Goal: Information Seeking & Learning: Learn about a topic

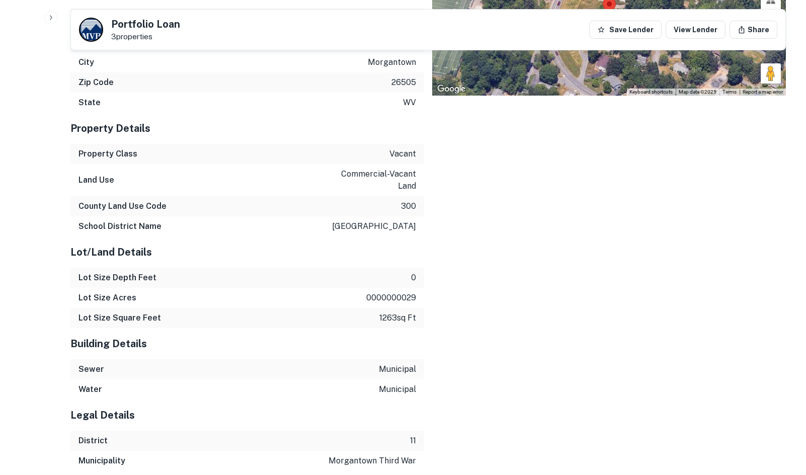
drag, startPoint x: 517, startPoint y: 182, endPoint x: 522, endPoint y: 185, distance: 6.1
click at [522, 185] on div "Location ← Move left → Move right ↑ Move up ↓ Move down + Zoom in - Zoom out Ho…" at bounding box center [605, 184] width 362 height 574
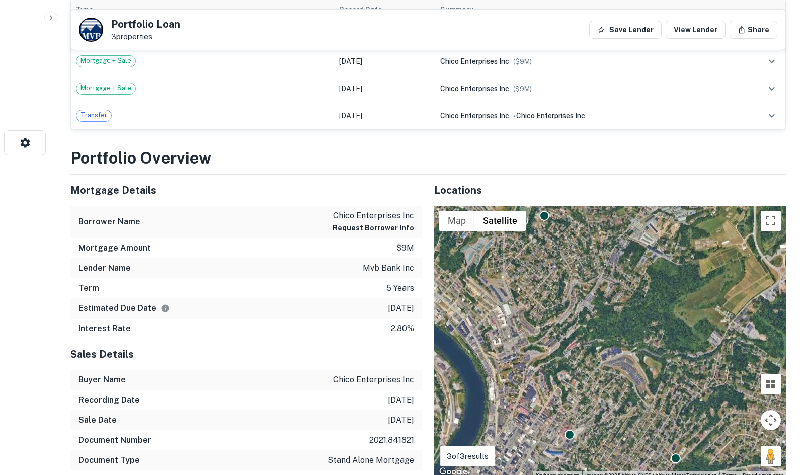
scroll to position [352, 0]
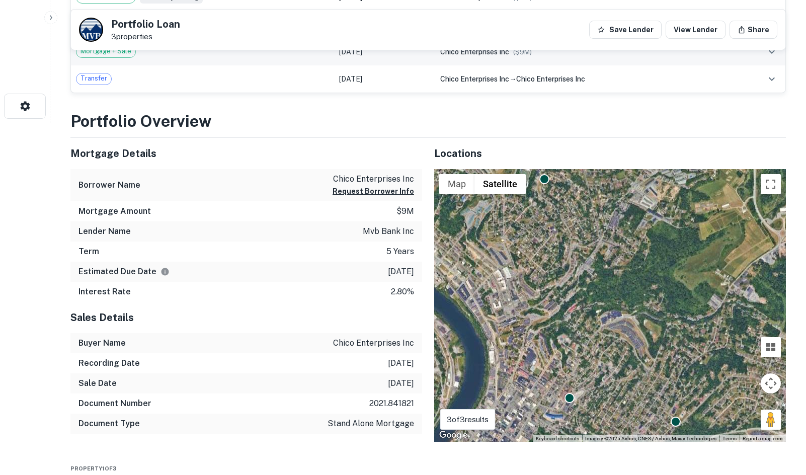
click at [268, 52] on div "Mortgage + Sale" at bounding box center [202, 52] width 253 height 12
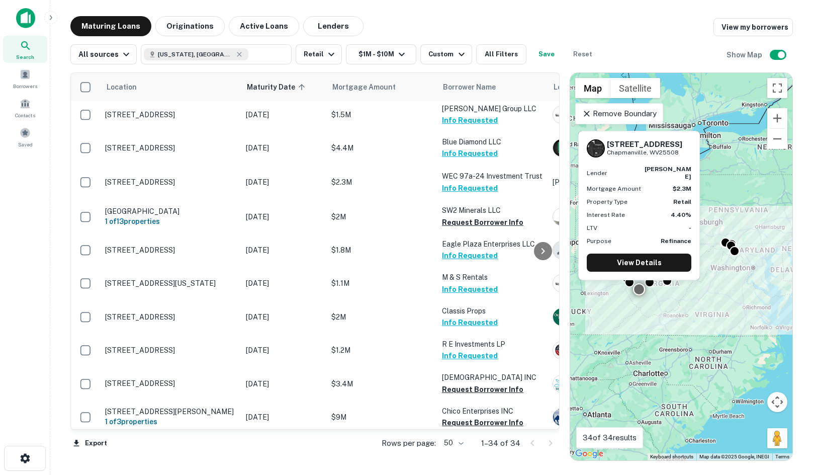
scroll to position [874, 0]
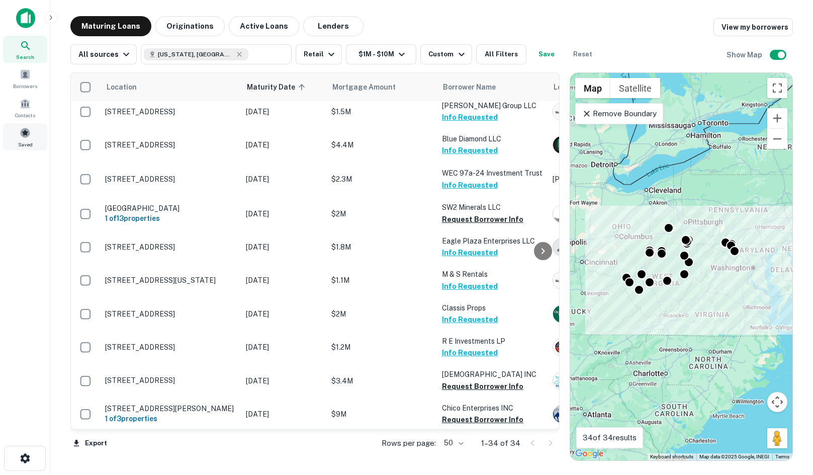
click at [31, 136] on div "Saved" at bounding box center [25, 136] width 44 height 27
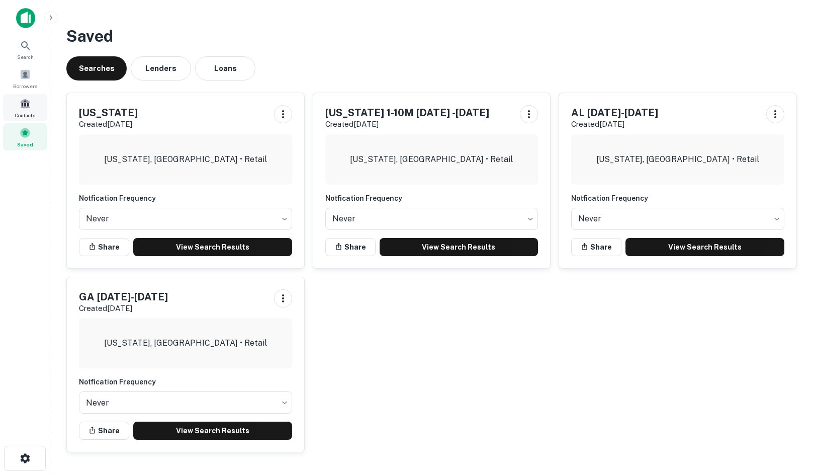
click at [38, 109] on div "Contacts" at bounding box center [25, 107] width 44 height 27
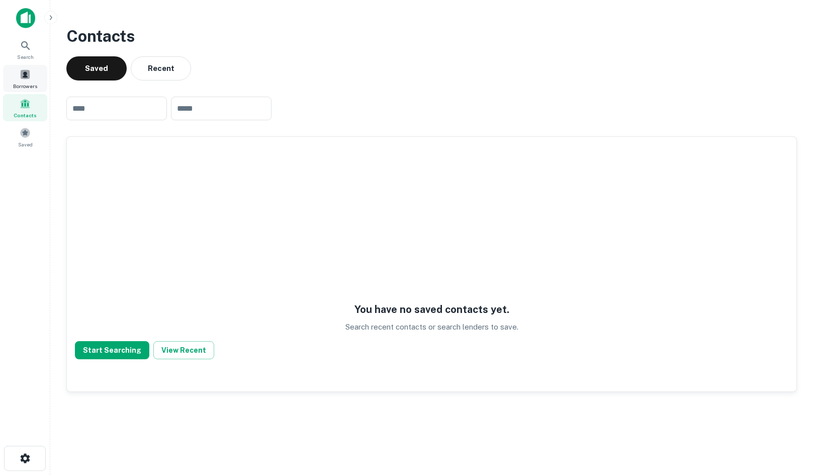
click at [27, 79] on span at bounding box center [25, 74] width 11 height 11
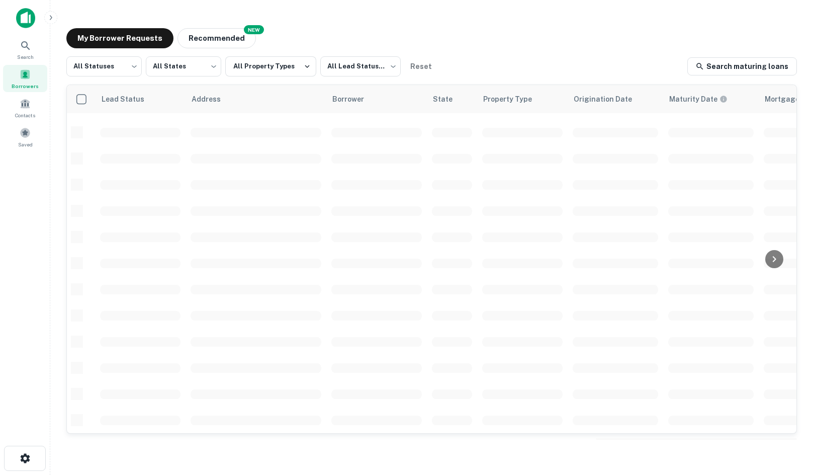
scroll to position [90, 0]
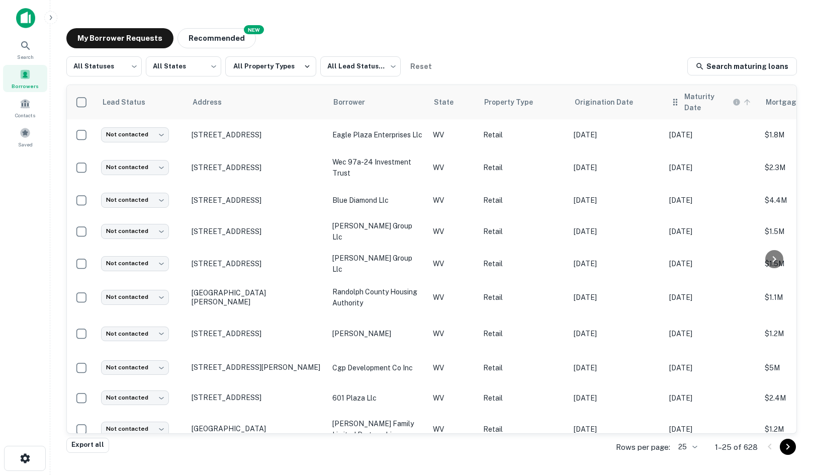
click at [714, 104] on h6 "Maturity Date" at bounding box center [708, 102] width 46 height 22
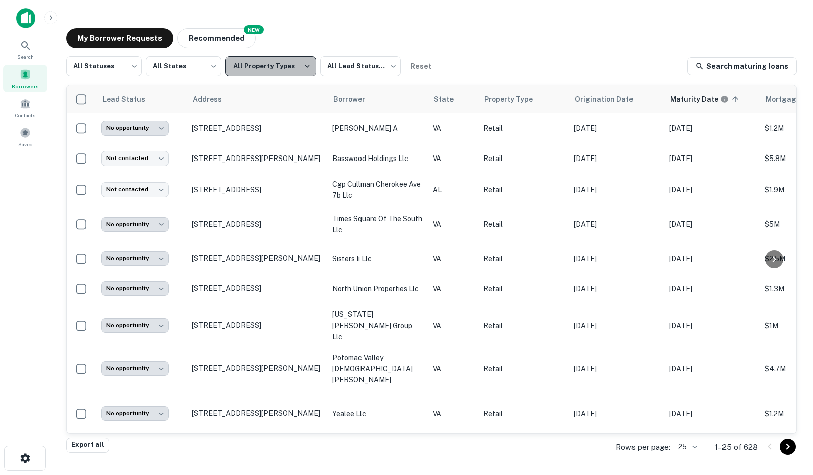
click at [309, 74] on button "All Property Types" at bounding box center [270, 66] width 91 height 20
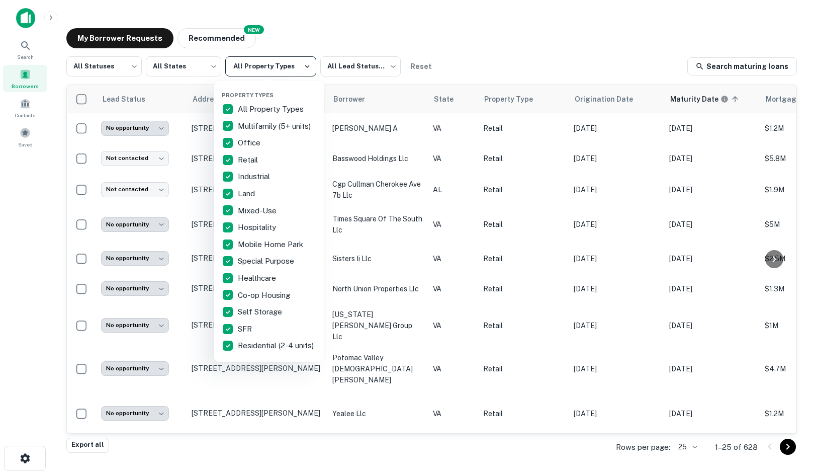
click at [299, 69] on div at bounding box center [406, 237] width 813 height 475
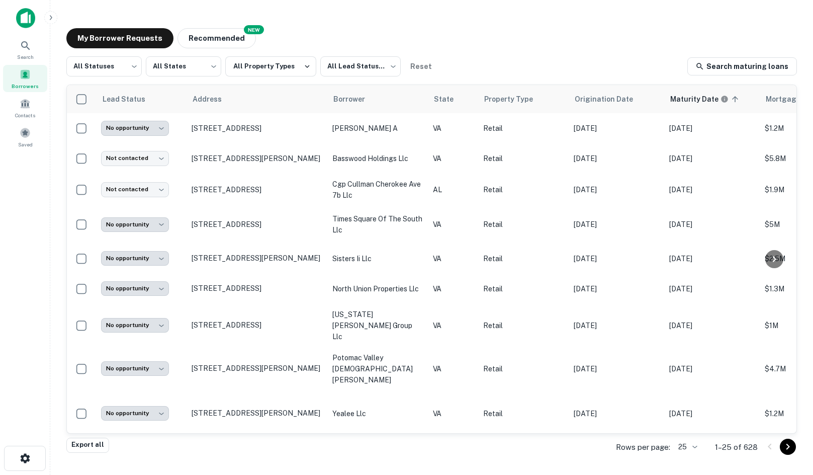
click at [357, 67] on div "Property Types All Property Types Multifamily (5+ units) Office Retail Industri…" at bounding box center [406, 237] width 813 height 475
click at [370, 63] on body "**********" at bounding box center [406, 237] width 813 height 475
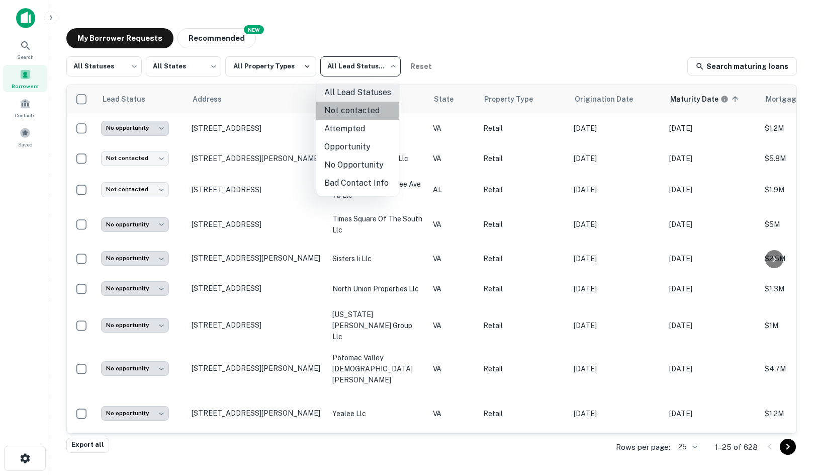
click at [358, 117] on li "Not contacted" at bounding box center [357, 111] width 83 height 18
type input "****"
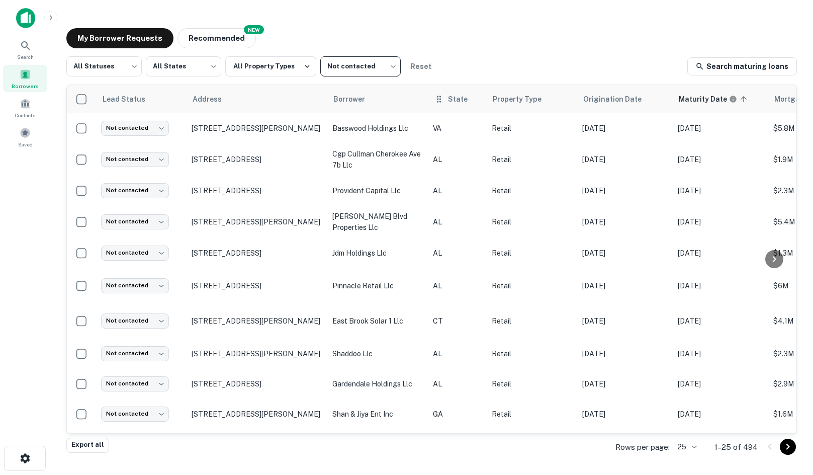
click at [435, 97] on icon at bounding box center [439, 99] width 10 height 12
click at [442, 104] on icon at bounding box center [439, 99] width 10 height 12
click at [472, 99] on icon at bounding box center [474, 99] width 9 height 9
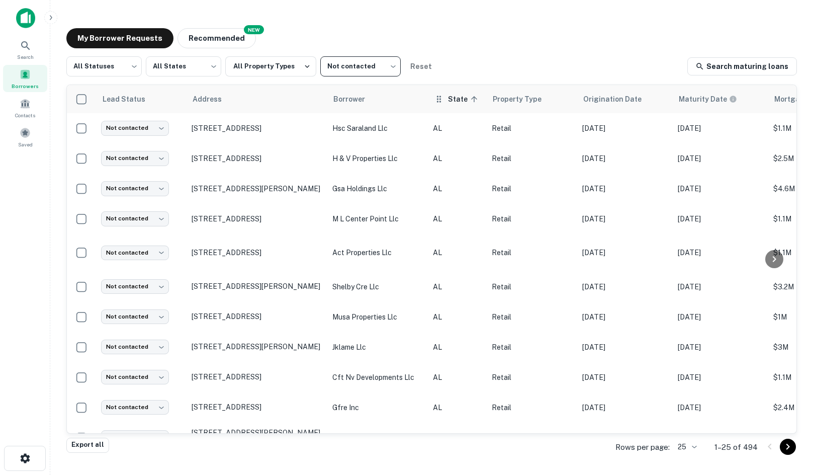
click at [441, 101] on icon at bounding box center [439, 99] width 10 height 12
click at [470, 101] on icon at bounding box center [474, 99] width 9 height 9
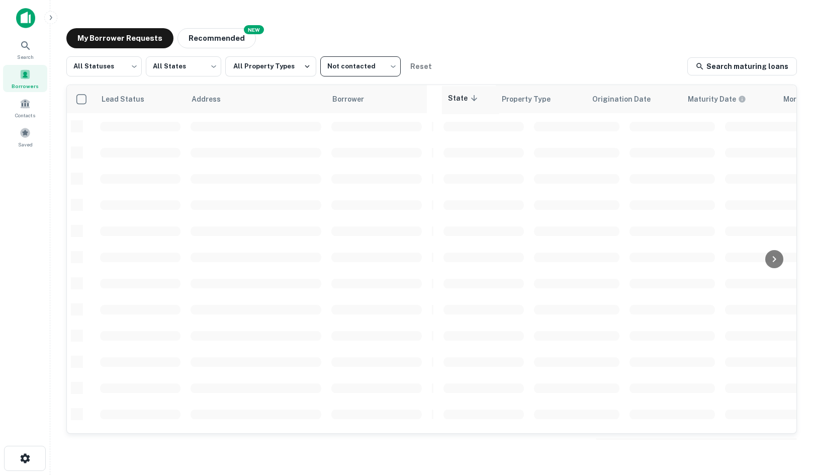
drag, startPoint x: 458, startPoint y: 104, endPoint x: 469, endPoint y: 105, distance: 11.1
click at [469, 105] on table "Lead Status Address Borrower State sorted descending Property Type Origination …" at bounding box center [588, 426] width 1042 height 682
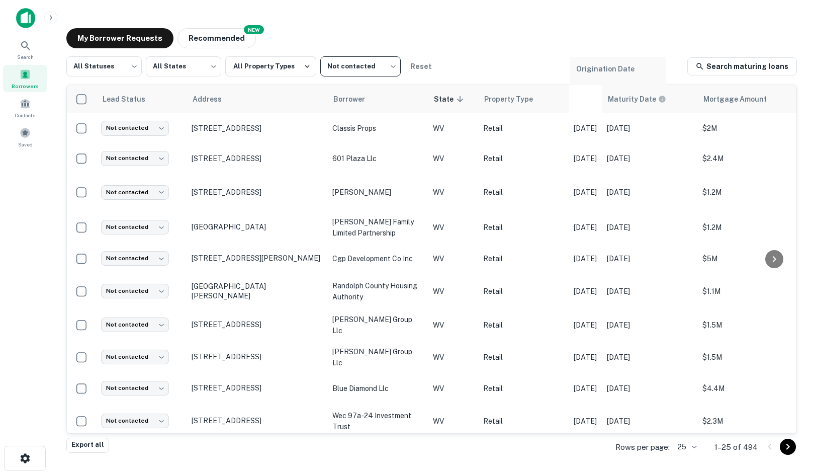
scroll to position [0, 1]
drag, startPoint x: 650, startPoint y: 99, endPoint x: 653, endPoint y: 44, distance: 54.9
click at [653, 44] on div "My Borrower Requests NEW Recommended All Statuses *** ​ All States *** ​ All Pr…" at bounding box center [431, 234] width 747 height 428
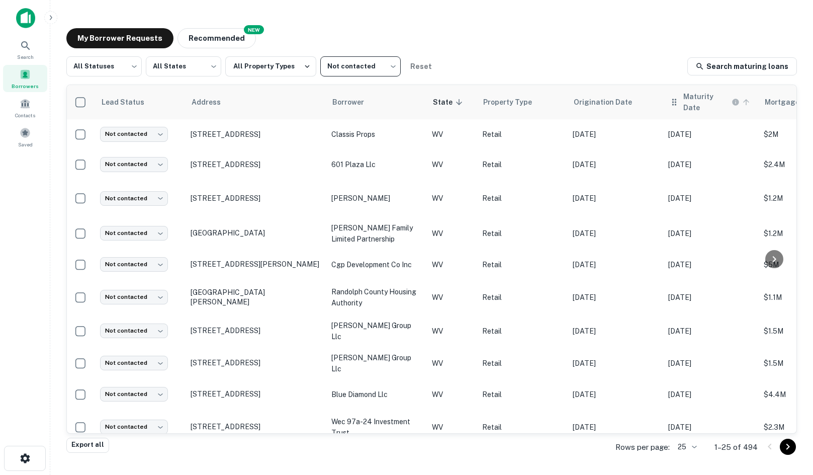
click at [742, 100] on icon at bounding box center [746, 102] width 9 height 9
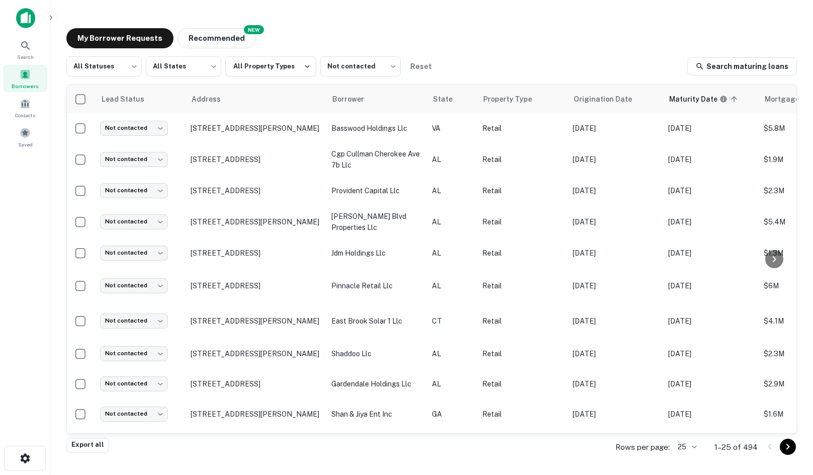
click at [497, 48] on div "My Borrower Requests NEW Recommended" at bounding box center [431, 38] width 731 height 20
click at [281, 67] on button "All Property Types" at bounding box center [270, 66] width 91 height 20
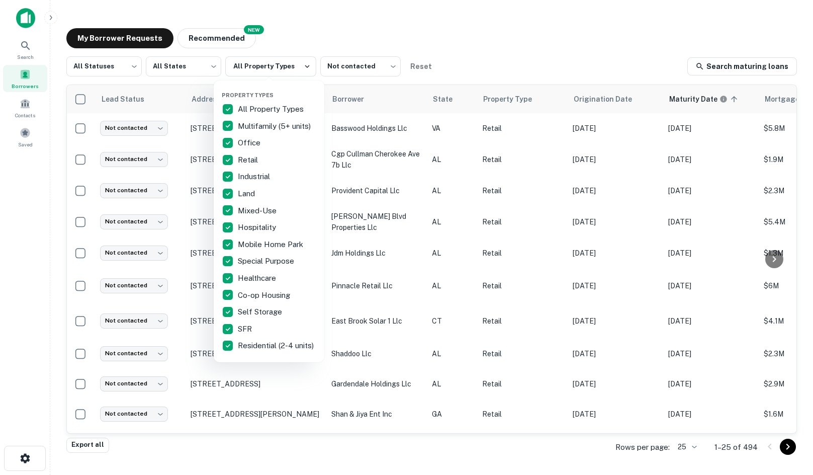
click at [270, 101] on div "All Property Types" at bounding box center [269, 109] width 95 height 17
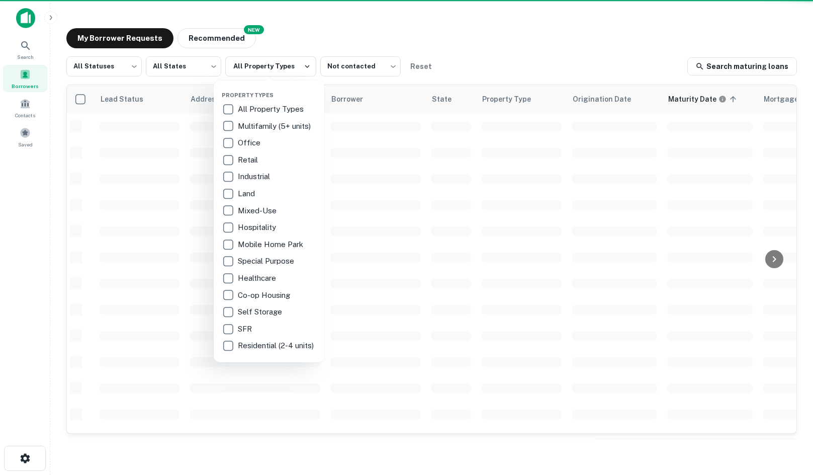
click at [270, 108] on p "All Property Types" at bounding box center [272, 109] width 68 height 12
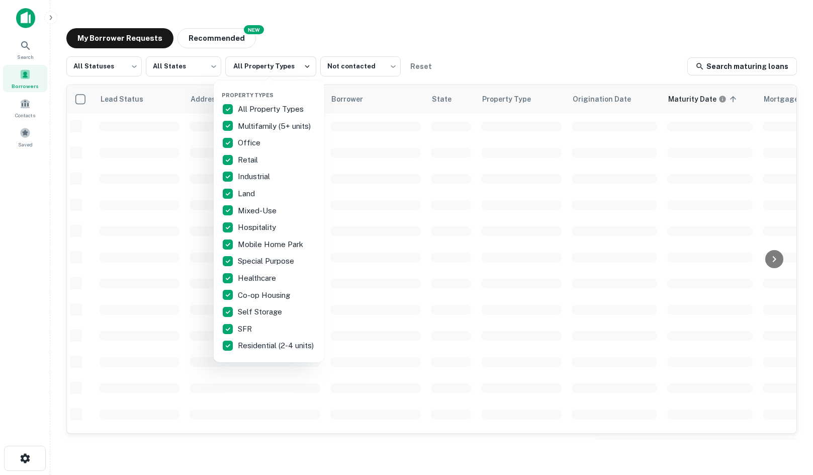
click at [270, 110] on p "All Property Types" at bounding box center [272, 109] width 68 height 12
click at [259, 352] on p "Residential (2-4 units)" at bounding box center [277, 346] width 78 height 12
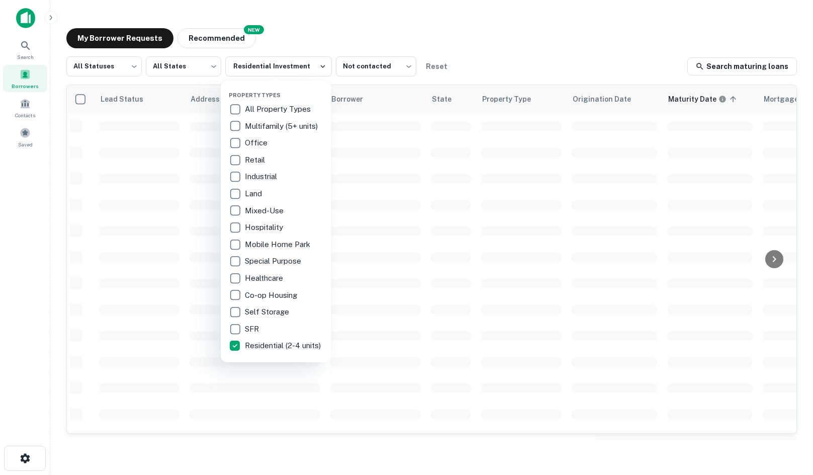
click at [423, 9] on div at bounding box center [406, 237] width 813 height 475
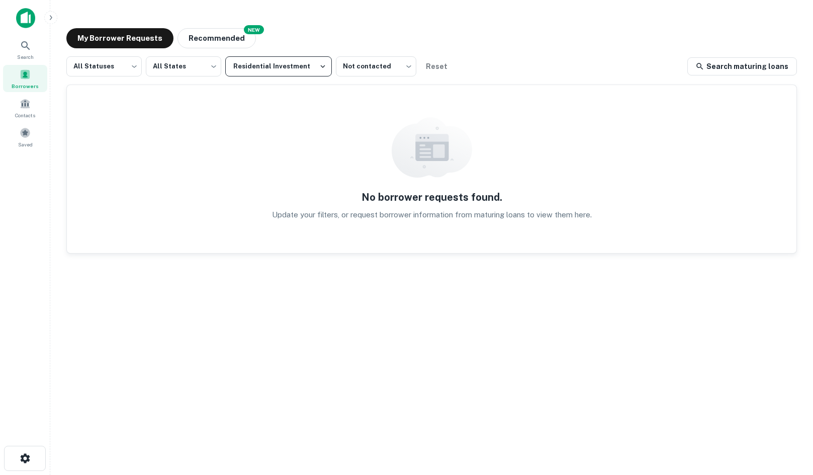
click at [298, 57] on button "Residential Investment" at bounding box center [278, 66] width 107 height 20
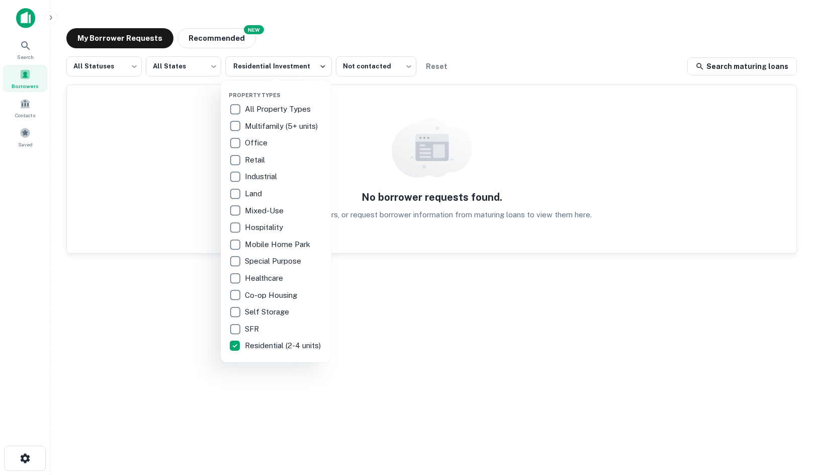
click at [287, 112] on p "All Property Types" at bounding box center [279, 109] width 68 height 12
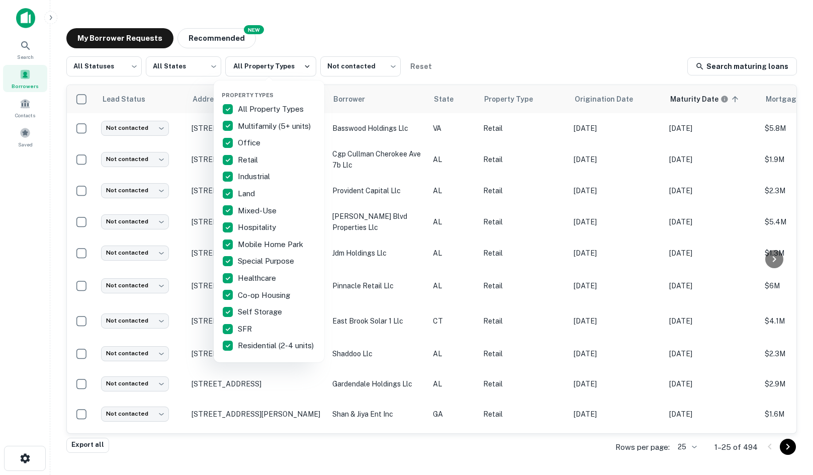
click at [348, 36] on div at bounding box center [406, 237] width 813 height 475
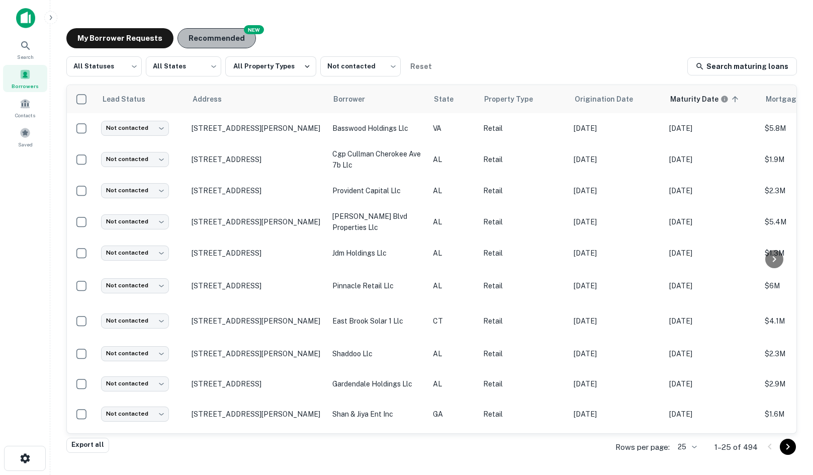
click at [224, 36] on button "Recommended" at bounding box center [217, 38] width 78 height 20
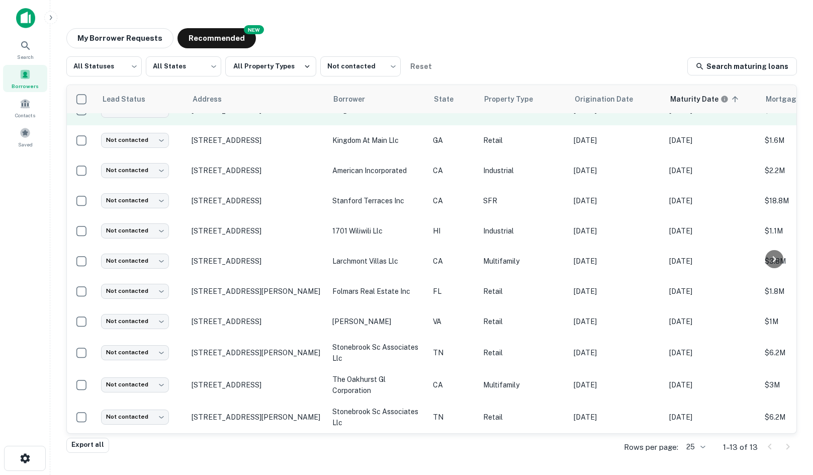
scroll to position [86, 0]
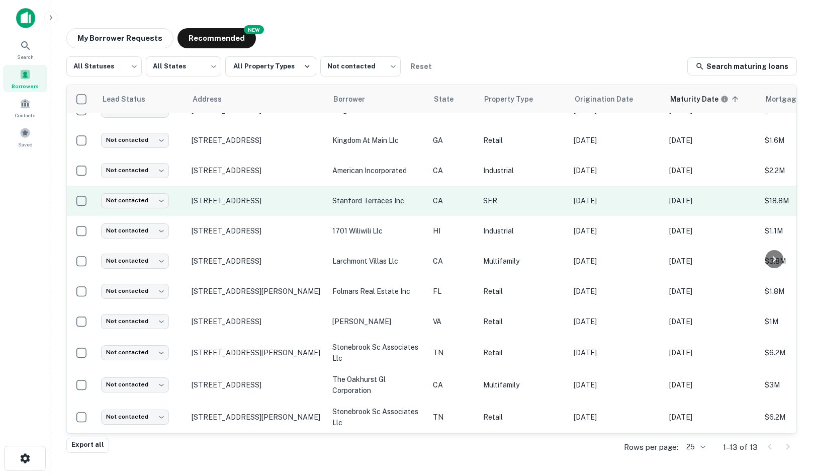
click at [507, 187] on td "SFR" at bounding box center [523, 201] width 91 height 30
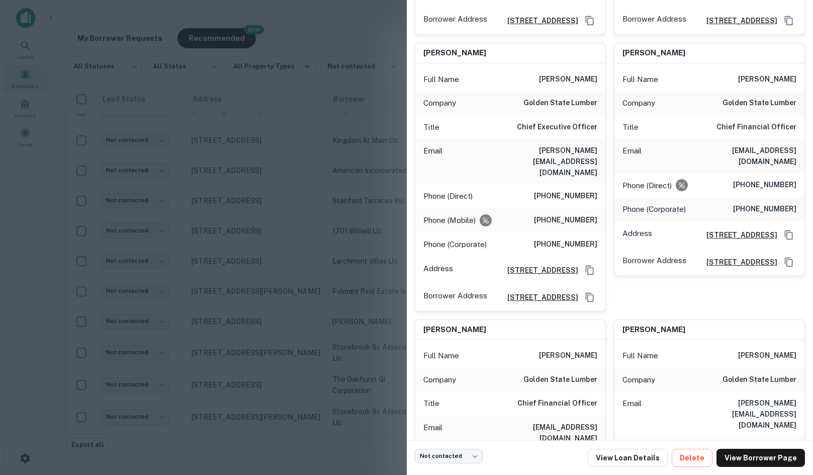
scroll to position [1459, 0]
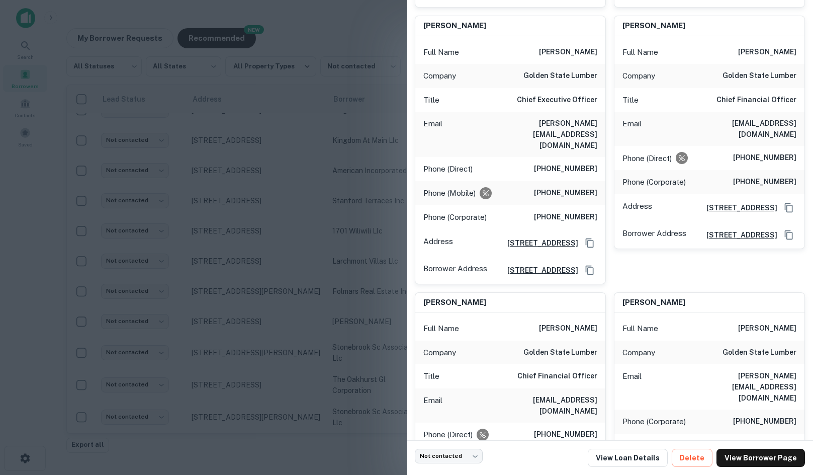
click at [179, 190] on div at bounding box center [406, 237] width 813 height 475
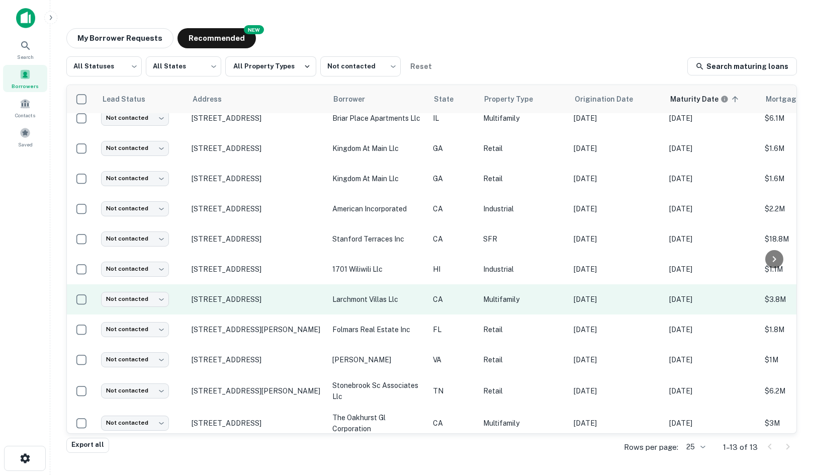
scroll to position [0, 0]
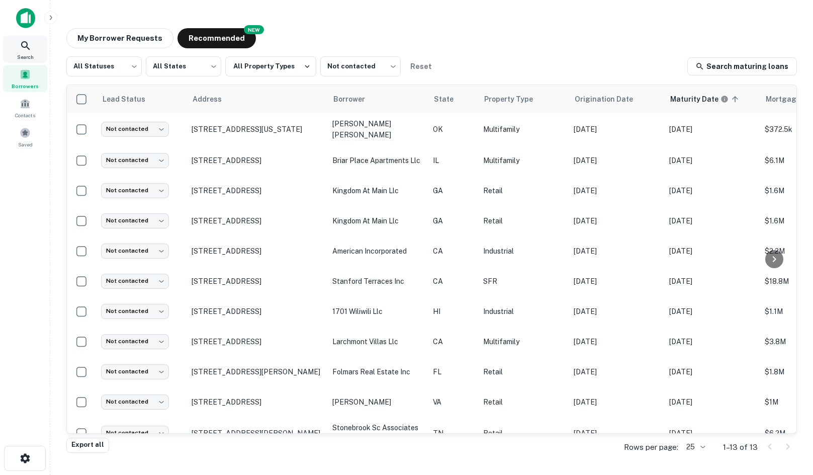
click at [21, 49] on icon at bounding box center [26, 46] width 12 height 12
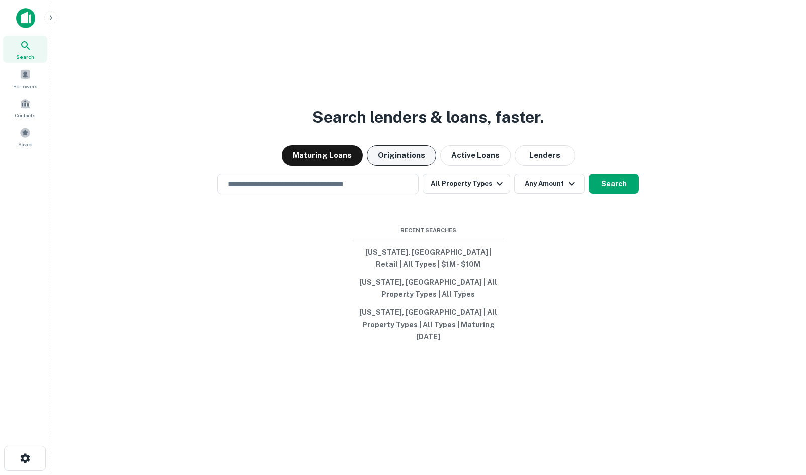
click at [405, 156] on button "Originations" at bounding box center [401, 155] width 69 height 20
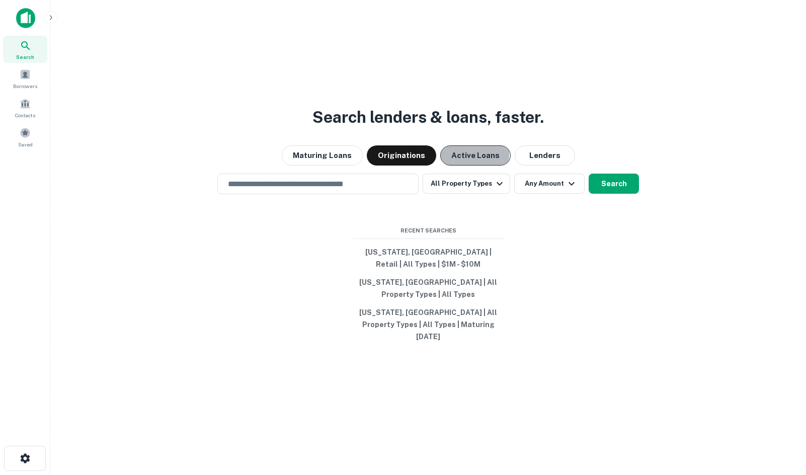
click at [460, 160] on button "Active Loans" at bounding box center [475, 155] width 70 height 20
click at [546, 158] on button "Lenders" at bounding box center [545, 155] width 60 height 20
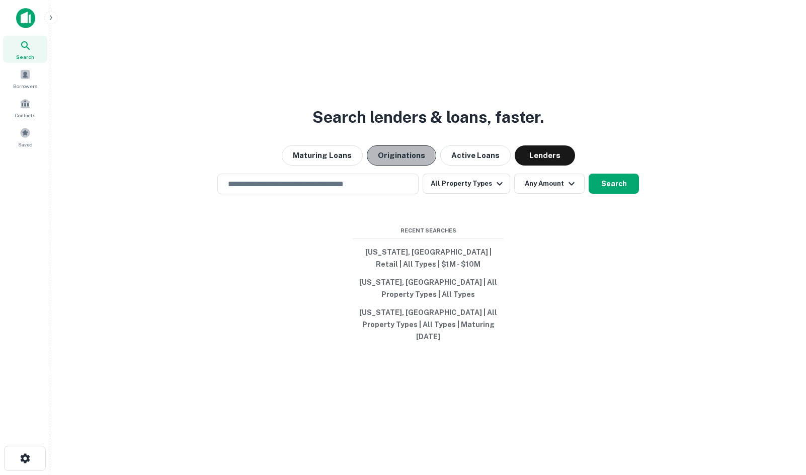
click at [396, 162] on button "Originations" at bounding box center [401, 155] width 69 height 20
click at [609, 186] on button "Search" at bounding box center [614, 184] width 50 height 20
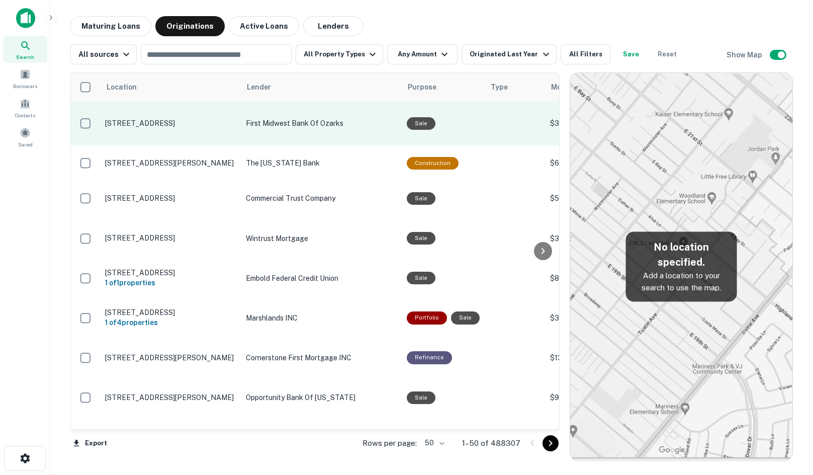
click at [391, 118] on p "First Midwest Bank Of Ozarks" at bounding box center [321, 123] width 151 height 11
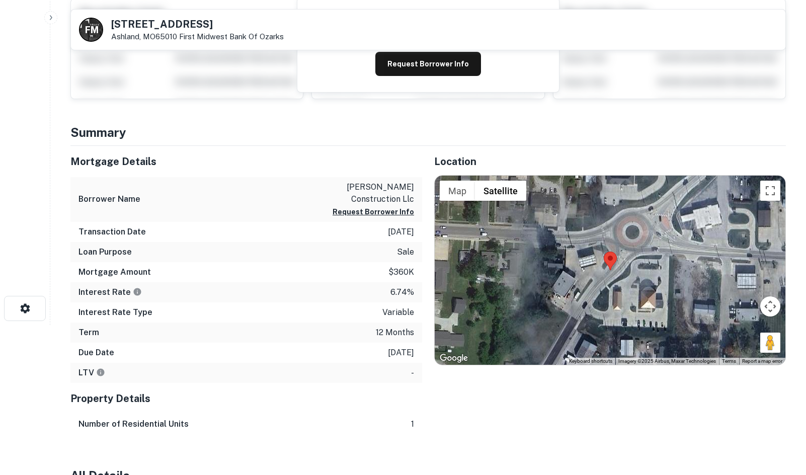
scroll to position [151, 0]
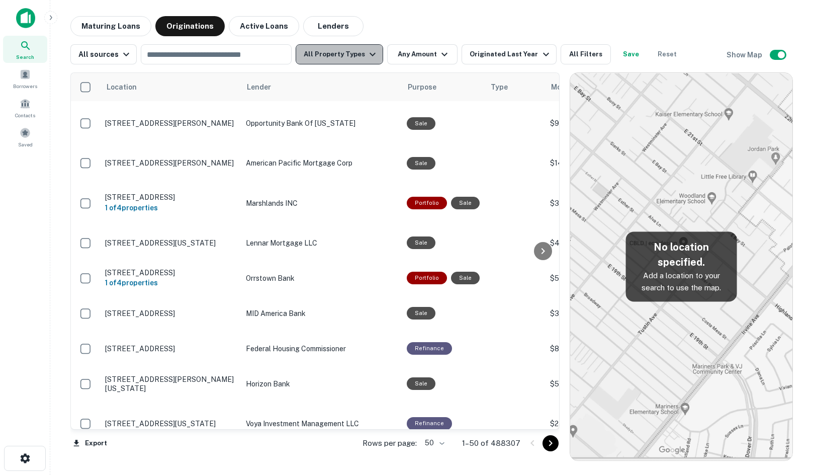
click at [353, 56] on button "All Property Types" at bounding box center [340, 54] width 88 height 20
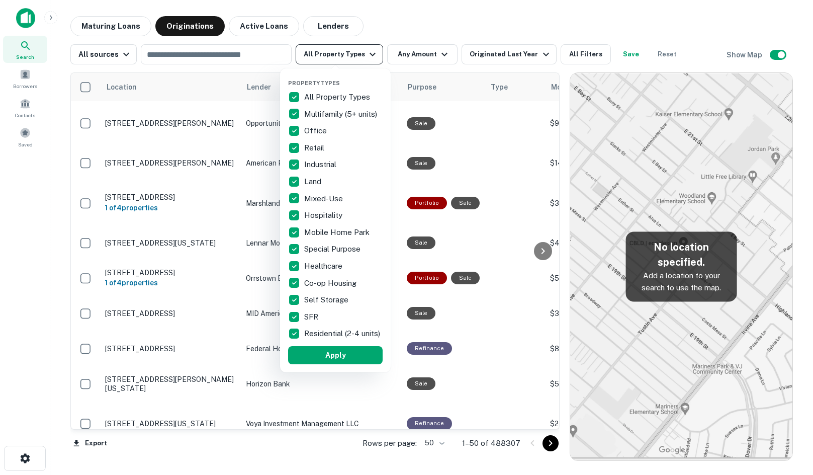
click at [353, 56] on div at bounding box center [406, 237] width 813 height 475
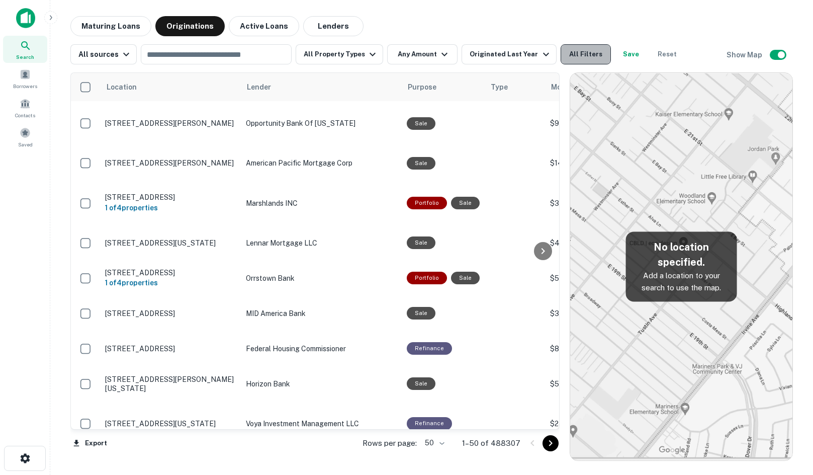
click at [562, 57] on button "All Filters" at bounding box center [586, 54] width 50 height 20
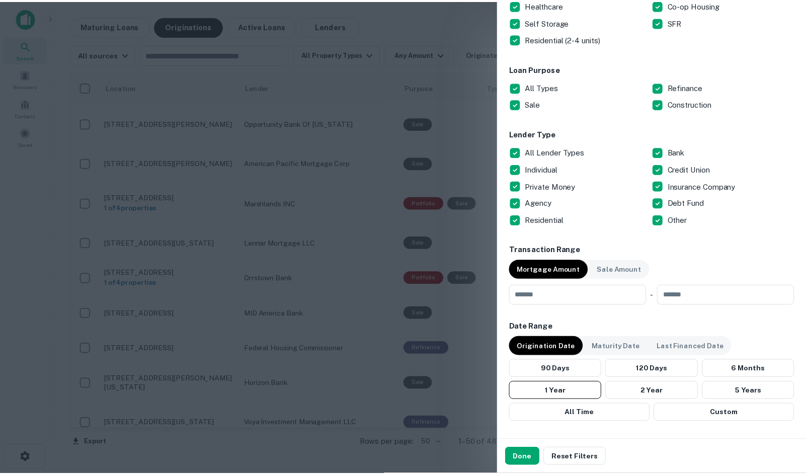
scroll to position [249, 0]
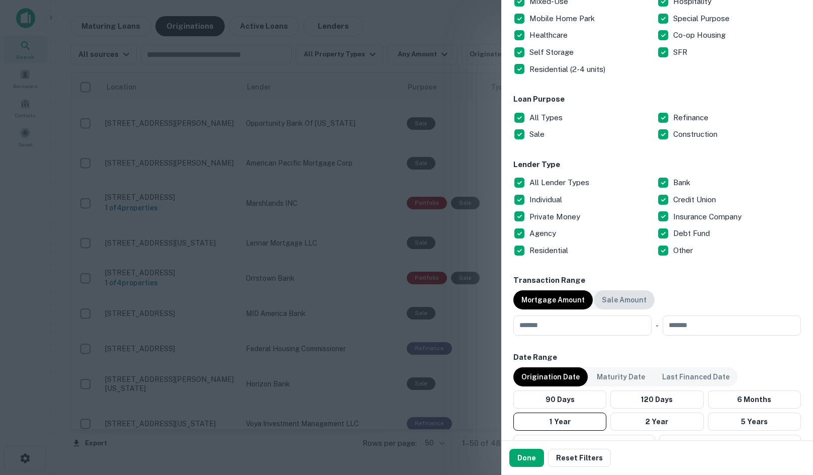
click at [615, 305] on p "Sale Amount" at bounding box center [624, 299] width 45 height 11
click at [613, 322] on input "number" at bounding box center [579, 325] width 131 height 20
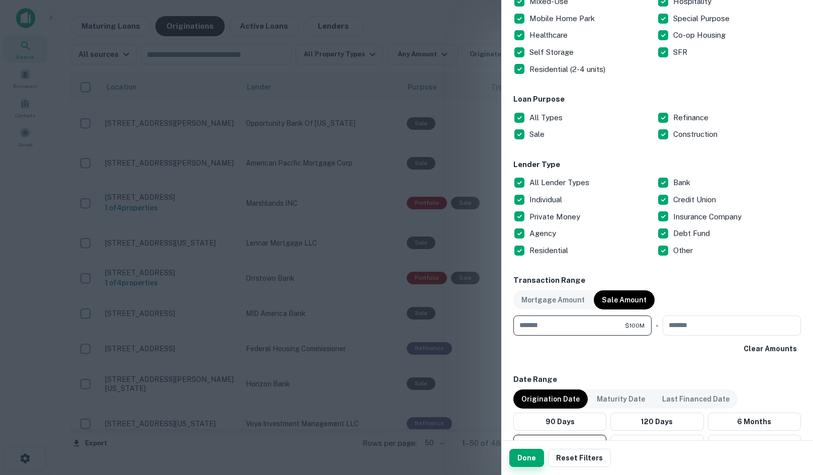
type input "*********"
click at [523, 458] on button "Done" at bounding box center [527, 458] width 35 height 18
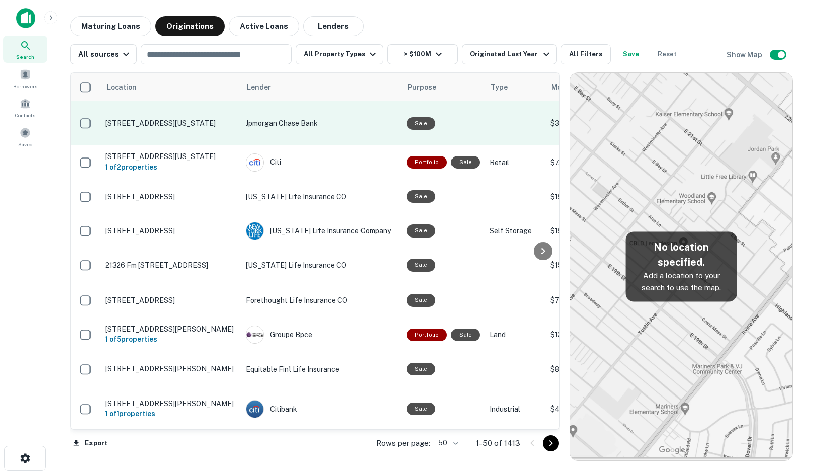
click at [334, 130] on td "Jpmorgan Chase Bank" at bounding box center [321, 123] width 161 height 44
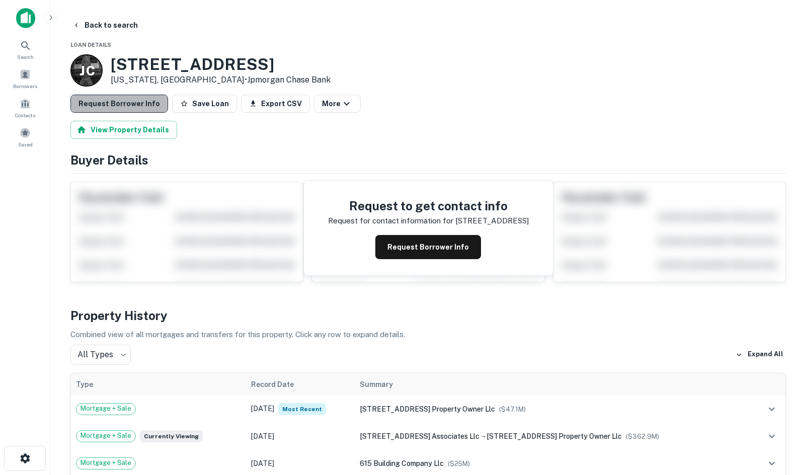
click at [138, 103] on button "Request Borrower Info" at bounding box center [119, 104] width 98 height 18
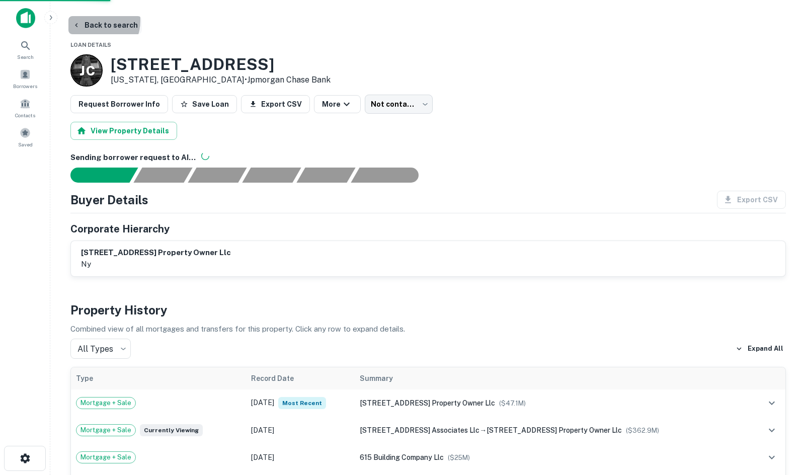
click at [92, 21] on button "Back to search" at bounding box center [104, 25] width 73 height 18
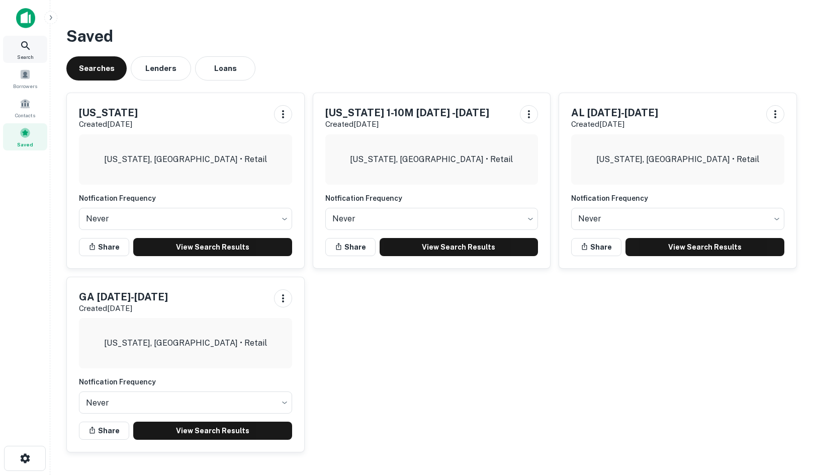
click at [26, 43] on icon at bounding box center [26, 46] width 12 height 12
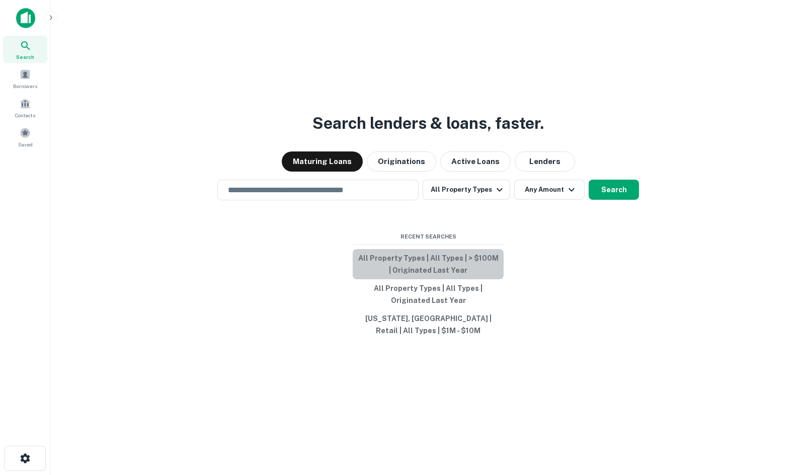
click at [434, 263] on button "All Property Types | All Types | > $100M | Originated Last Year" at bounding box center [428, 264] width 151 height 30
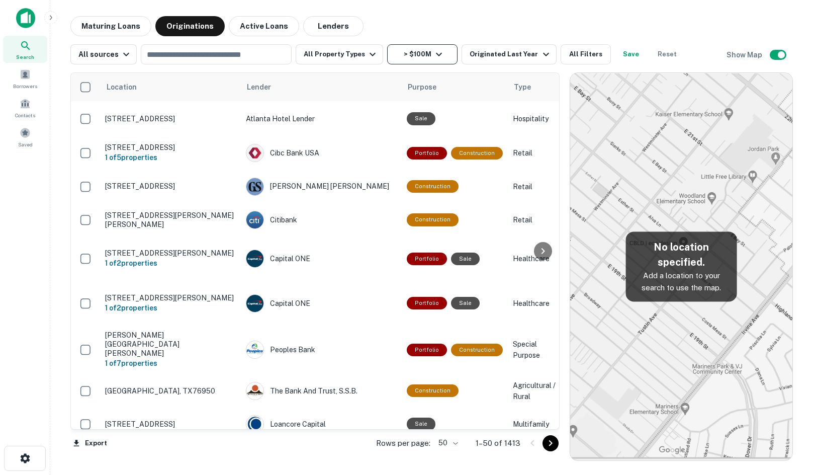
click at [411, 46] on button "> $100M" at bounding box center [422, 54] width 70 height 20
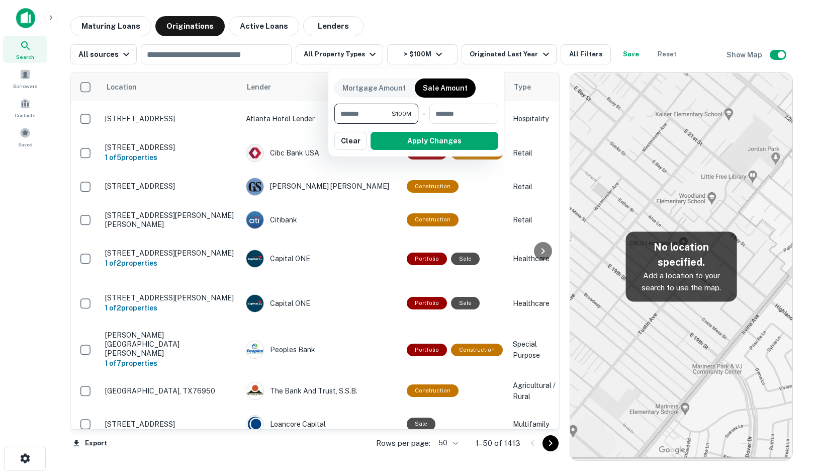
click at [344, 114] on input "*********" at bounding box center [363, 114] width 57 height 20
type input "*********"
click at [416, 141] on button "Apply Changes" at bounding box center [435, 141] width 128 height 18
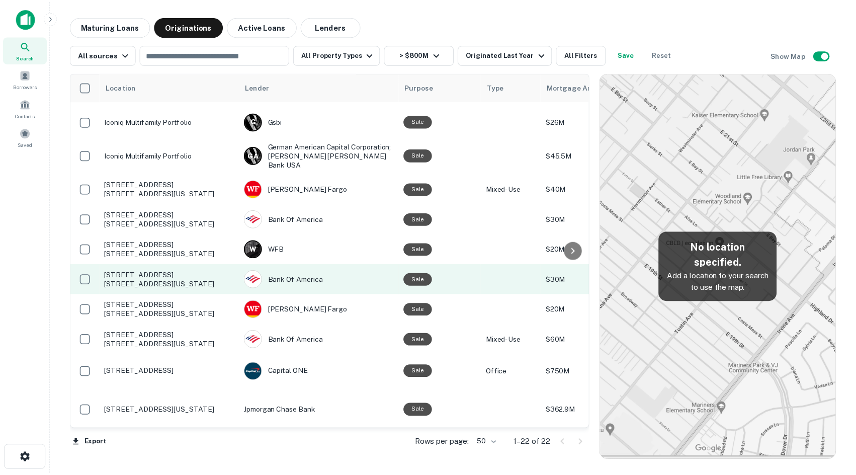
scroll to position [386, 0]
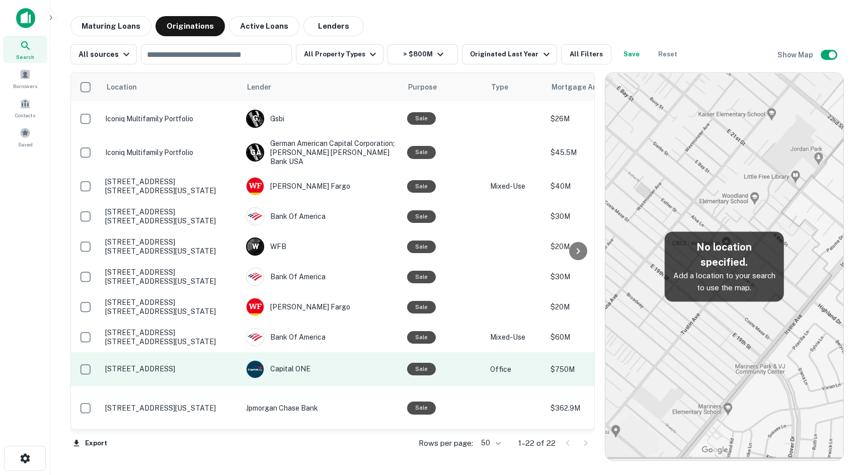
click at [204, 364] on p "8739 Us 31 Indianapolis, IN46227" at bounding box center [170, 368] width 131 height 9
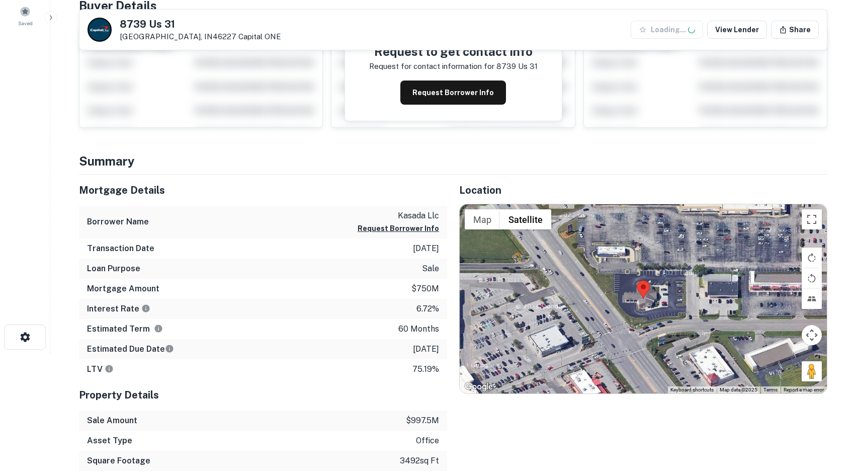
scroll to position [252, 0]
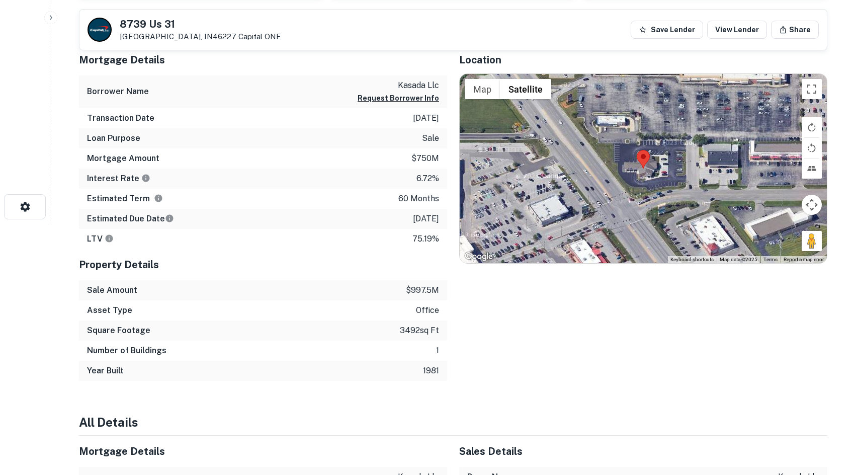
drag, startPoint x: 810, startPoint y: 248, endPoint x: 648, endPoint y: 191, distance: 171.2
click at [648, 191] on div "Map Terrain Satellite Labels Keyboard shortcuts Map Data Map data ©2025 Map dat…" at bounding box center [643, 168] width 367 height 189
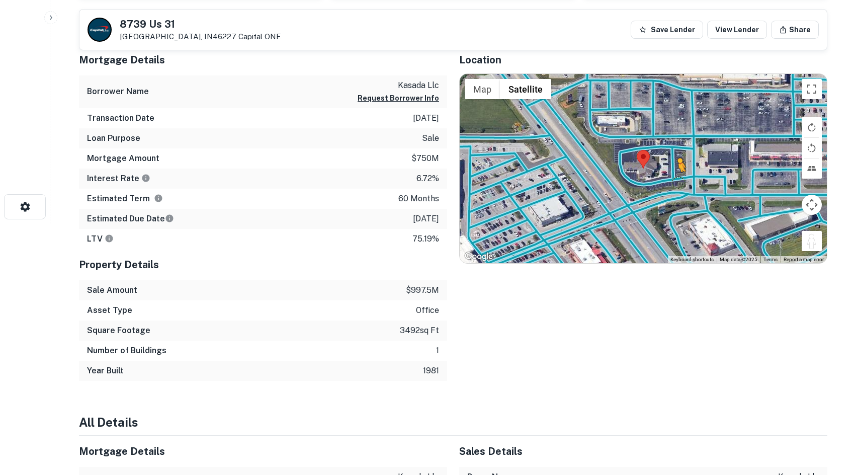
drag, startPoint x: 815, startPoint y: 241, endPoint x: 674, endPoint y: 180, distance: 153.4
click at [674, 180] on div "To activate drag with keyboard, press Alt + Enter. Once in keyboard drag state,…" at bounding box center [643, 168] width 367 height 189
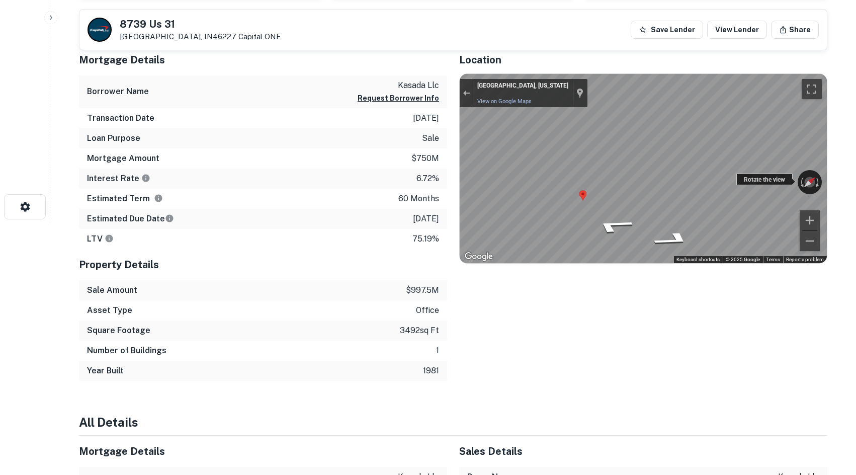
click at [743, 183] on div "← Move left → Move right ↑ Move up ↓ Move down + Zoom in - Zoom out Indianapoli…" at bounding box center [643, 168] width 367 height 189
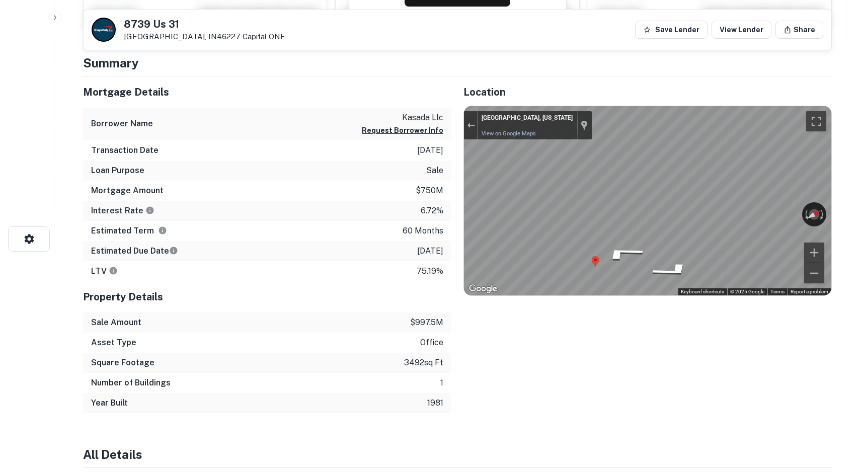
scroll to position [0, 0]
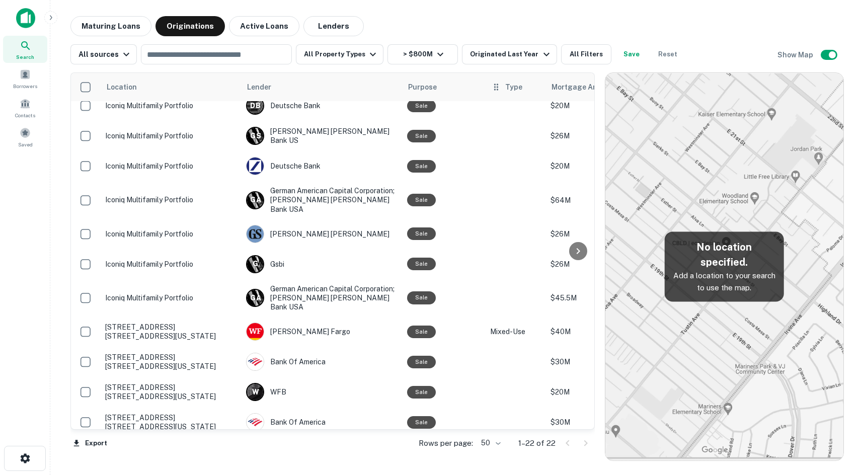
scroll to position [235, 0]
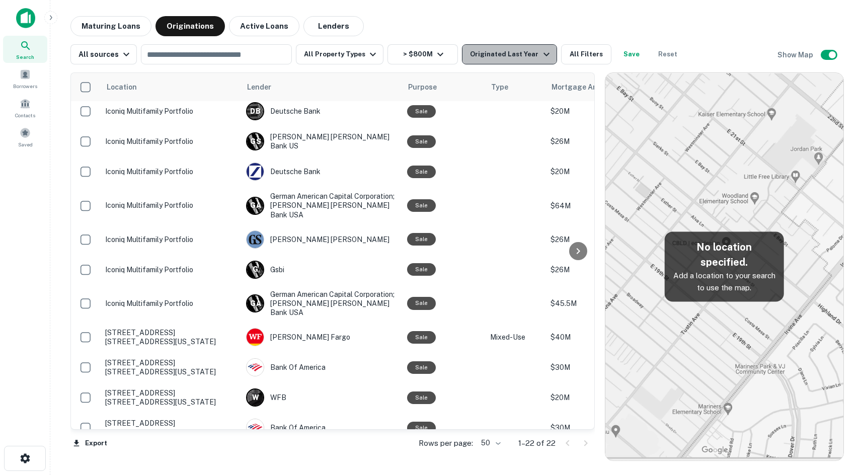
click at [541, 51] on button "Originated Last Year" at bounding box center [509, 54] width 95 height 20
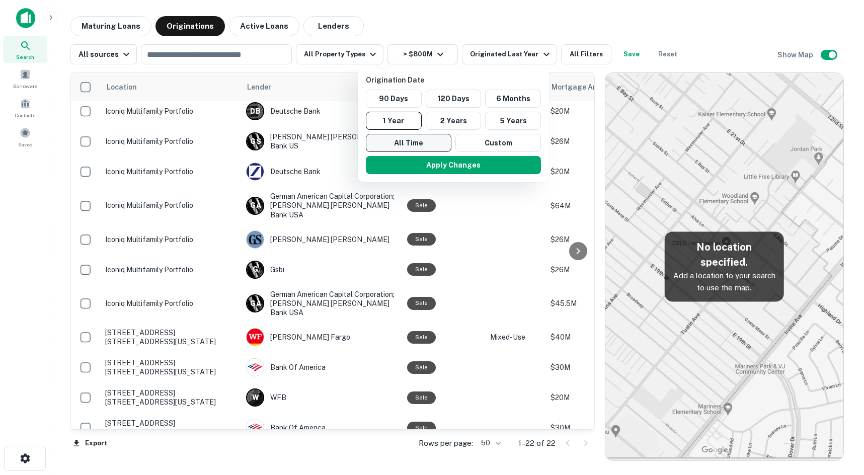
click at [440, 143] on button "All Time" at bounding box center [409, 143] width 86 height 18
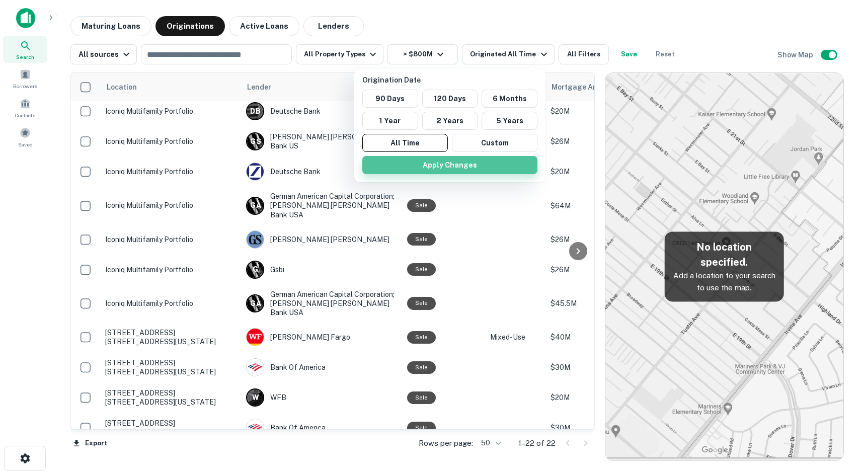
click at [467, 162] on button "Apply Changes" at bounding box center [449, 165] width 175 height 18
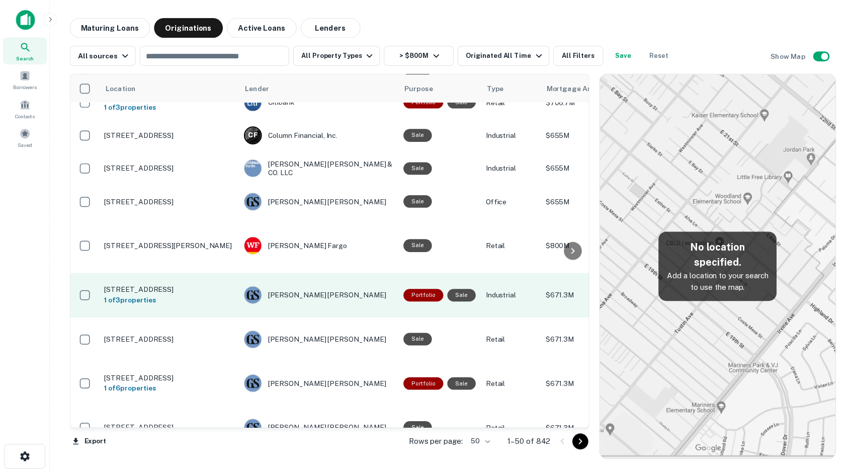
scroll to position [101, 0]
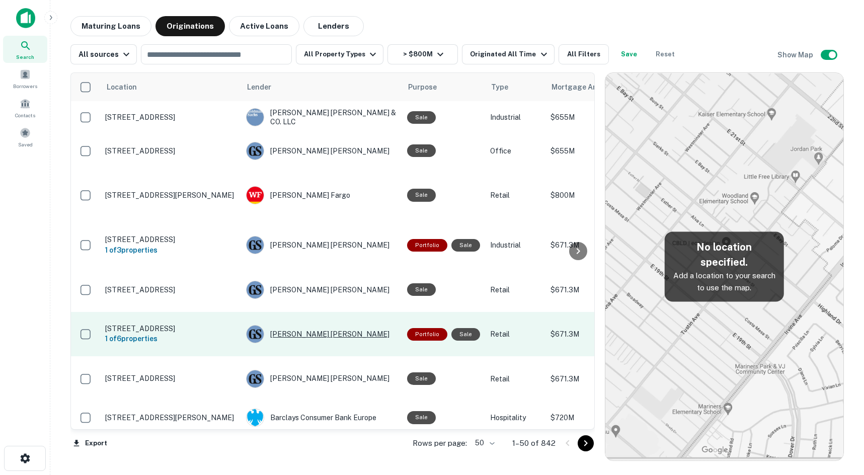
click at [314, 325] on div "Goldman Sachs" at bounding box center [321, 334] width 151 height 18
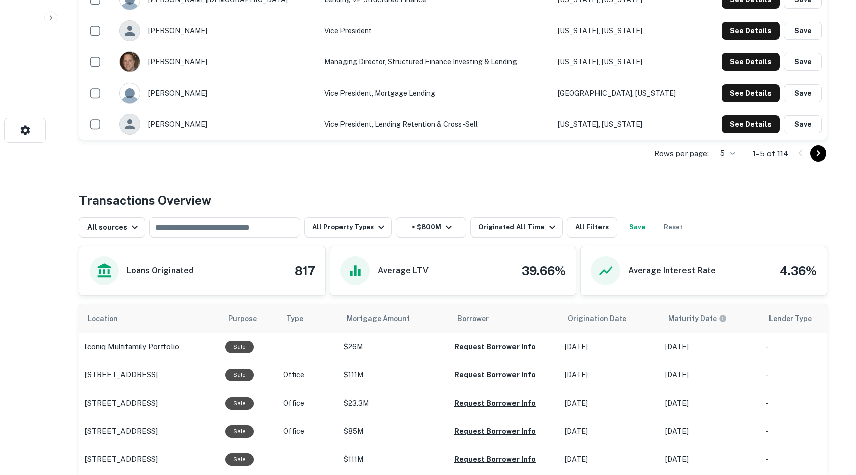
scroll to position [302, 0]
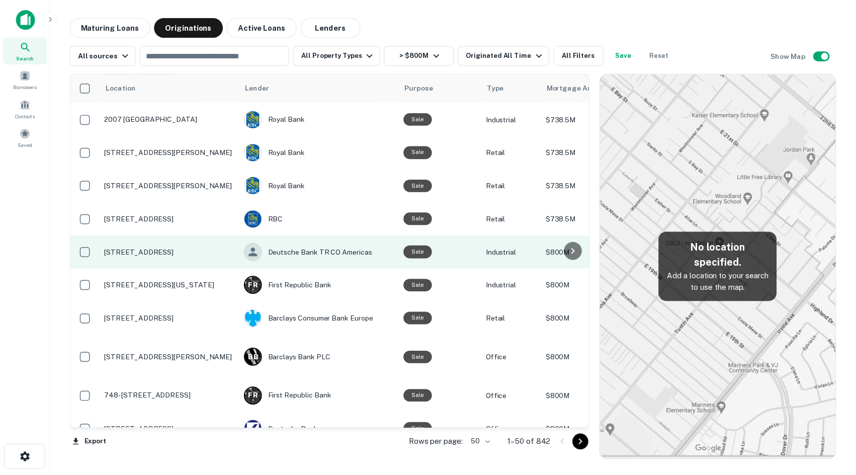
scroll to position [704, 0]
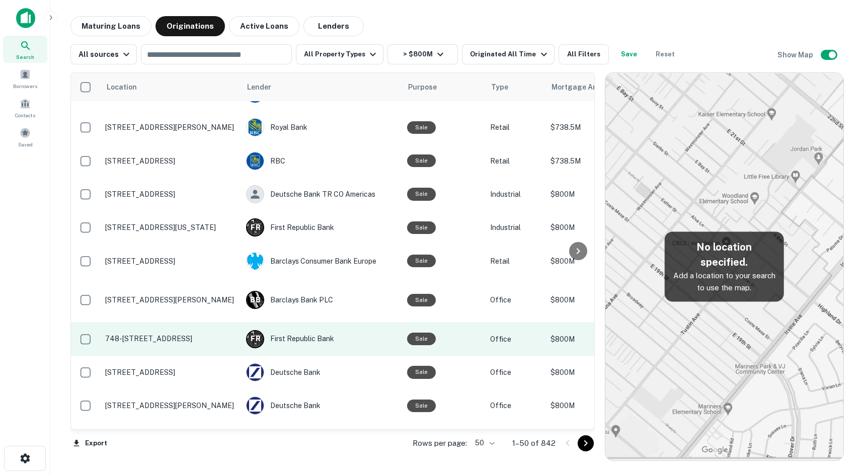
click at [187, 322] on td "748-750 Ridge Rd Munster, IN46321" at bounding box center [170, 338] width 141 height 33
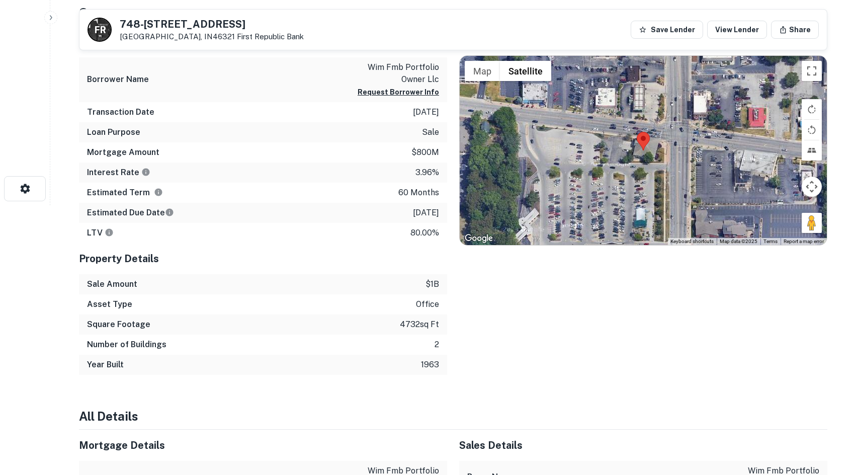
scroll to position [252, 0]
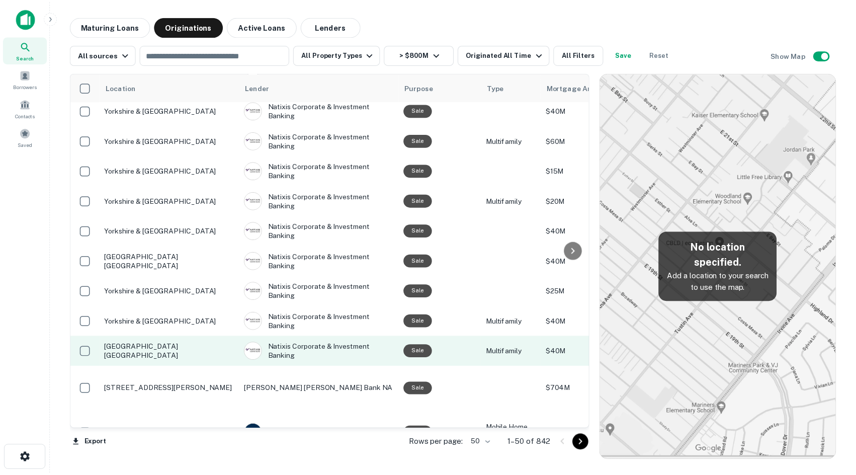
scroll to position [1371, 0]
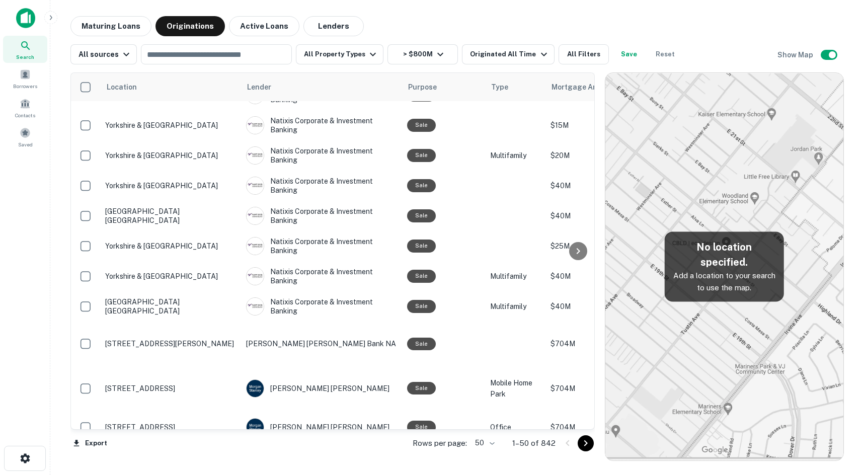
click at [170, 456] on p "1155 Pennsylvania Ave Brooklyn, NY11239" at bounding box center [170, 460] width 131 height 9
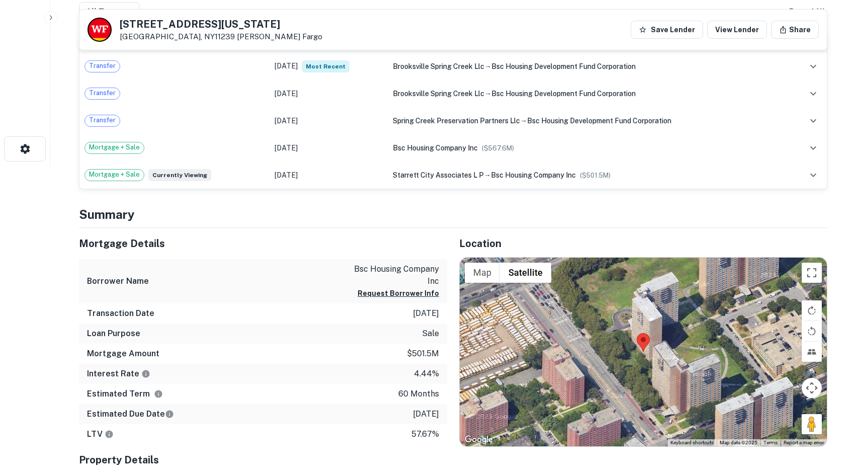
scroll to position [402, 0]
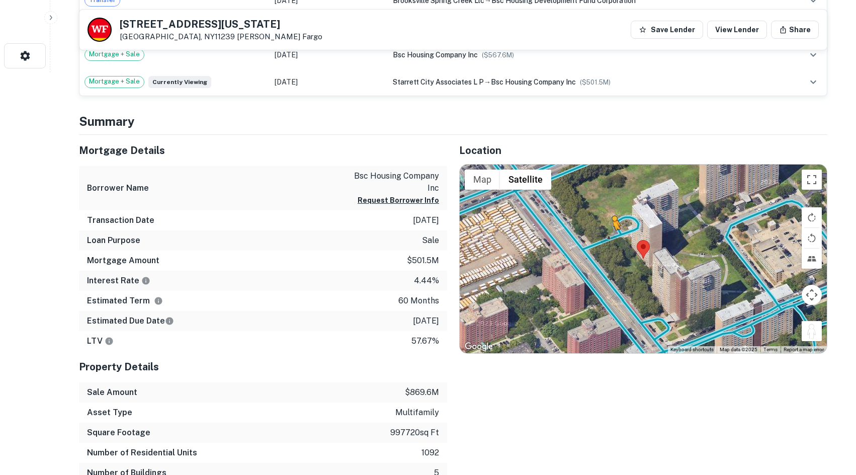
drag, startPoint x: 820, startPoint y: 334, endPoint x: 608, endPoint y: 235, distance: 233.4
click at [608, 235] on div "To activate drag with keyboard, press Alt + Enter. Once in keyboard drag state,…" at bounding box center [643, 259] width 367 height 189
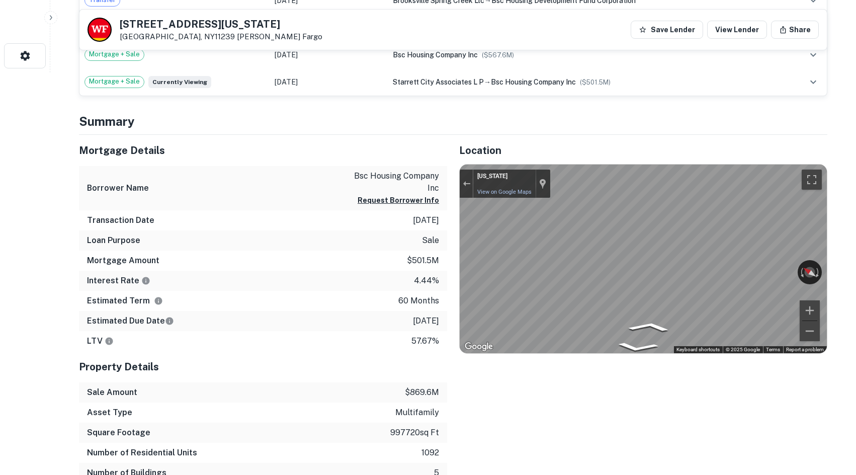
click at [386, 280] on div "Mortgage Details Borrower Name bsc housing company inc Request Borrower Info Tr…" at bounding box center [447, 329] width 761 height 389
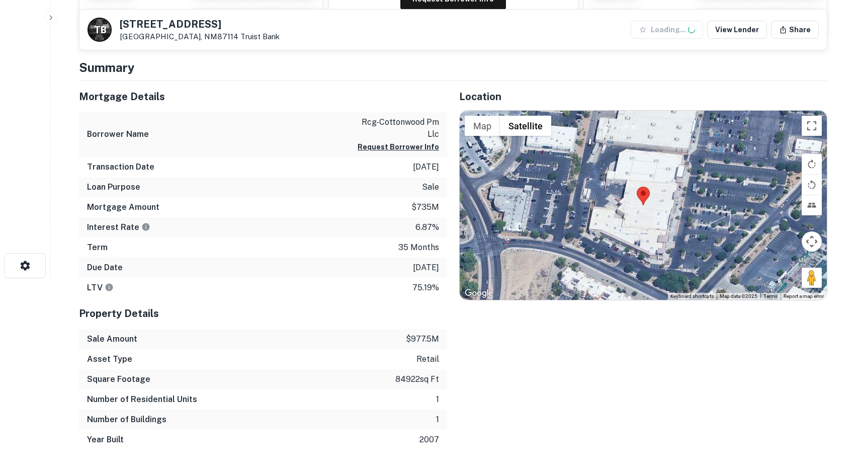
scroll to position [201, 0]
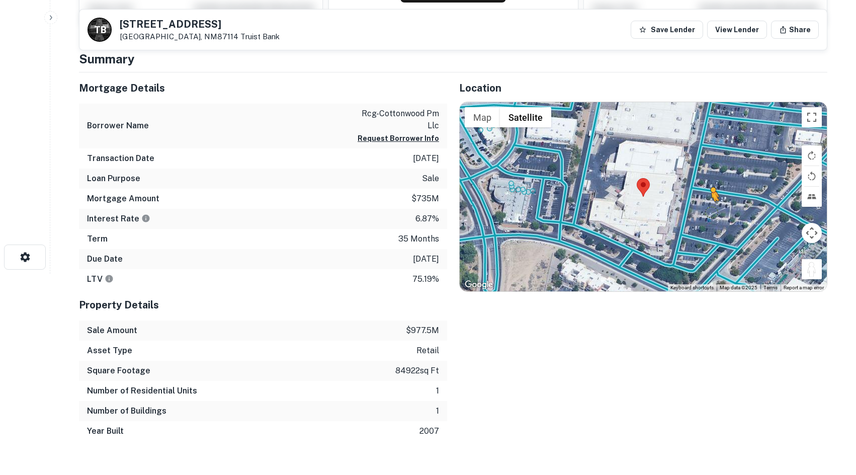
drag, startPoint x: 815, startPoint y: 270, endPoint x: 685, endPoint y: 225, distance: 137.8
click at [685, 225] on div "To activate drag with keyboard, press Alt + Enter. Once in keyboard drag state,…" at bounding box center [643, 196] width 367 height 189
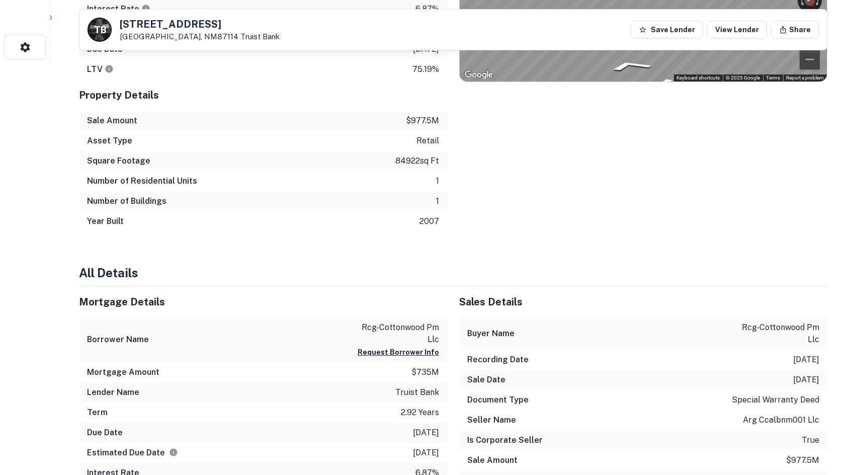
scroll to position [252, 0]
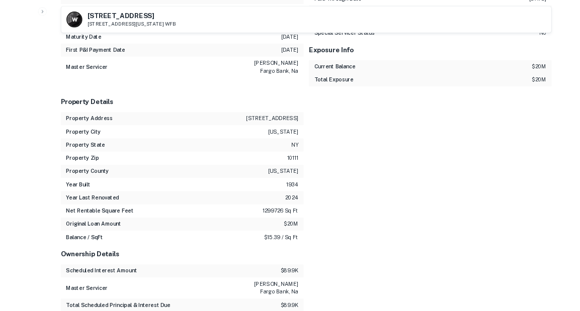
scroll to position [788, 0]
